Goal: Find specific page/section: Find specific page/section

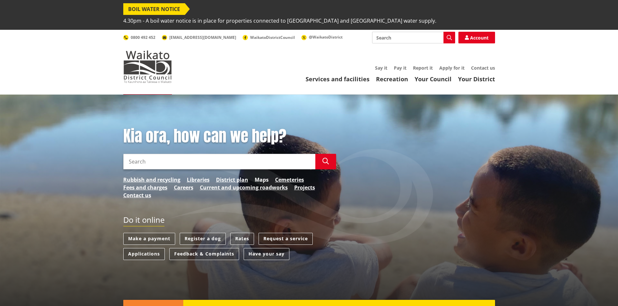
click at [258, 176] on link "Maps" at bounding box center [262, 180] width 14 height 8
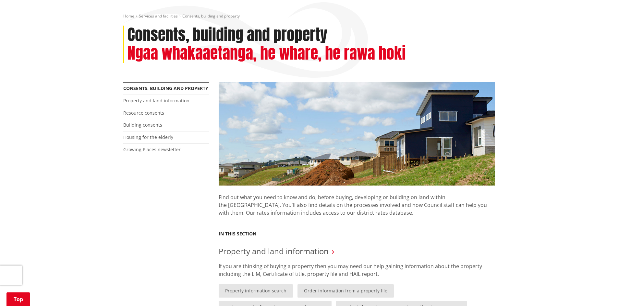
scroll to position [162, 0]
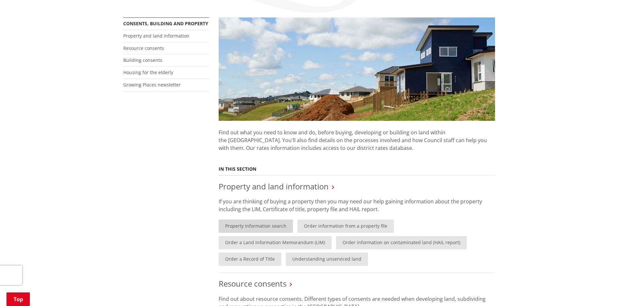
click at [251, 220] on link "Property information search" at bounding box center [256, 226] width 74 height 13
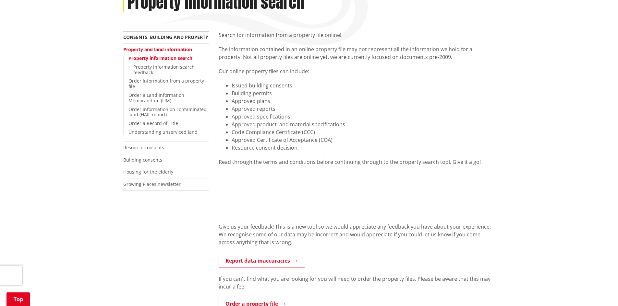
scroll to position [195, 0]
